Goal: Information Seeking & Learning: Find specific page/section

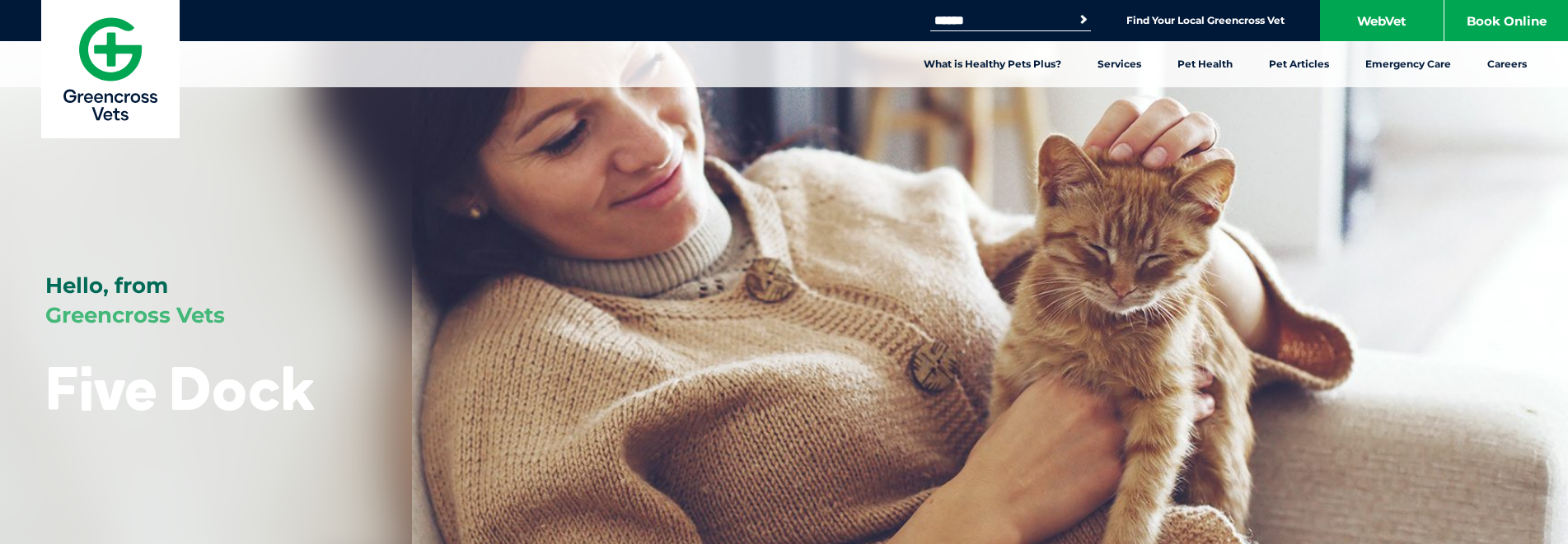
click at [960, 23] on input "Search for:" at bounding box center [999, 21] width 140 height 13
type input "********"
click at [1083, 15] on button "Search" at bounding box center [1073, 19] width 38 height 23
